Goal: Task Accomplishment & Management: Manage account settings

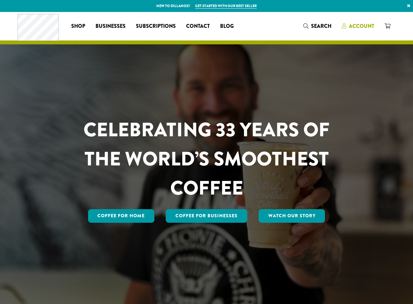
click at [357, 25] on span "Account" at bounding box center [361, 25] width 25 height 7
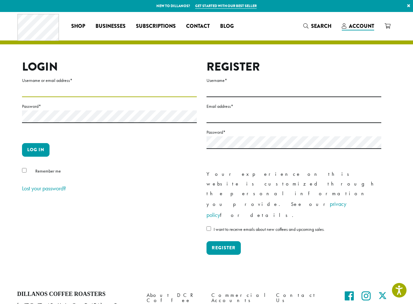
click at [69, 91] on input "Username or email address *" at bounding box center [109, 91] width 175 height 13
type input "**********"
click at [22, 143] on button "Log in" at bounding box center [36, 150] width 28 height 14
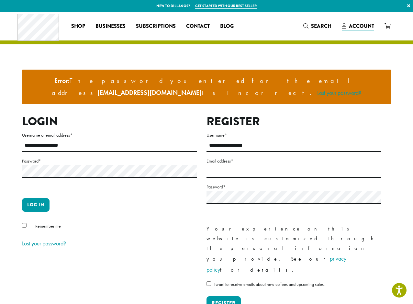
click at [35, 200] on p "Log in" at bounding box center [109, 207] width 175 height 19
click at [35, 198] on button "Log in" at bounding box center [36, 205] width 28 height 14
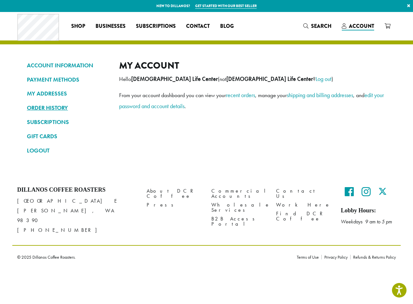
click at [64, 110] on link "ORDER HISTORY" at bounding box center [68, 107] width 83 height 11
